Goal: Information Seeking & Learning: Understand process/instructions

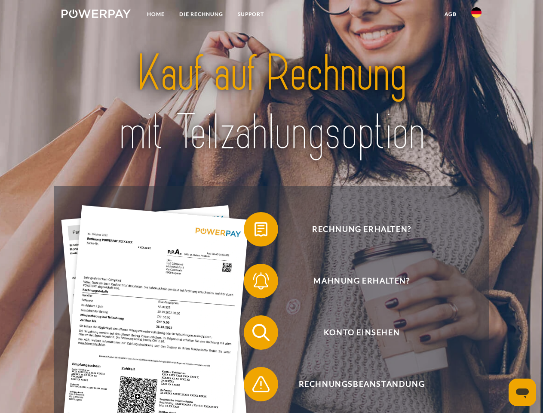
click at [96, 15] on img at bounding box center [95, 13] width 69 height 9
click at [476, 15] on img at bounding box center [476, 12] width 10 height 10
click at [450, 14] on link "agb" at bounding box center [450, 13] width 27 height 15
click at [254, 231] on span at bounding box center [248, 229] width 43 height 43
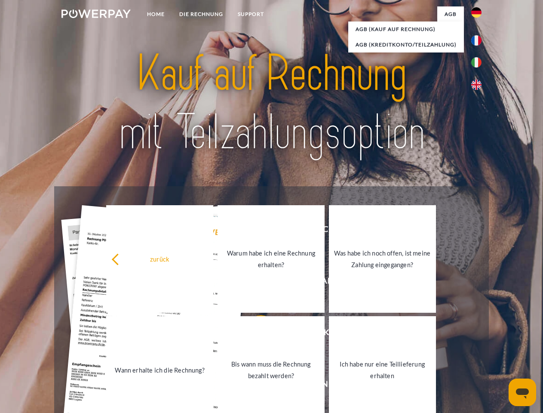
click at [254, 282] on link "Warum habe ich eine Rechnung erhalten?" at bounding box center [270, 258] width 107 height 107
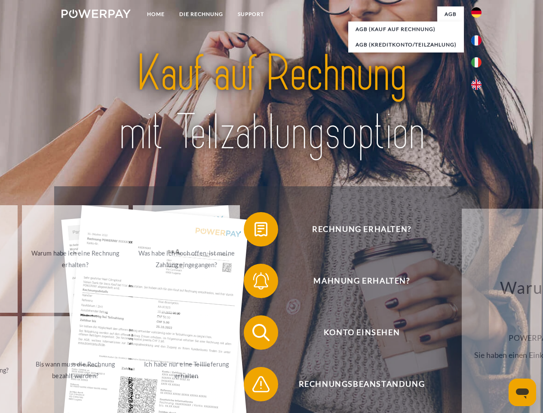
click at [254, 334] on span at bounding box center [248, 332] width 43 height 43
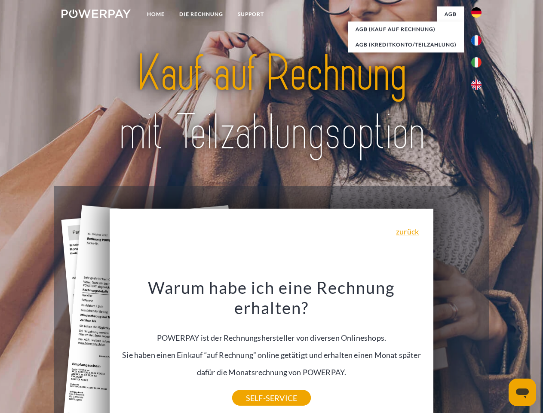
click at [254, 386] on div "Warum habe ich eine Rechnung erhalten? POWERPAY ist der Rechnungshersteller von…" at bounding box center [272, 337] width 314 height 121
click at [522, 392] on icon "Messaging-Fenster öffnen" at bounding box center [522, 393] width 13 height 10
